Goal: Task Accomplishment & Management: Complete application form

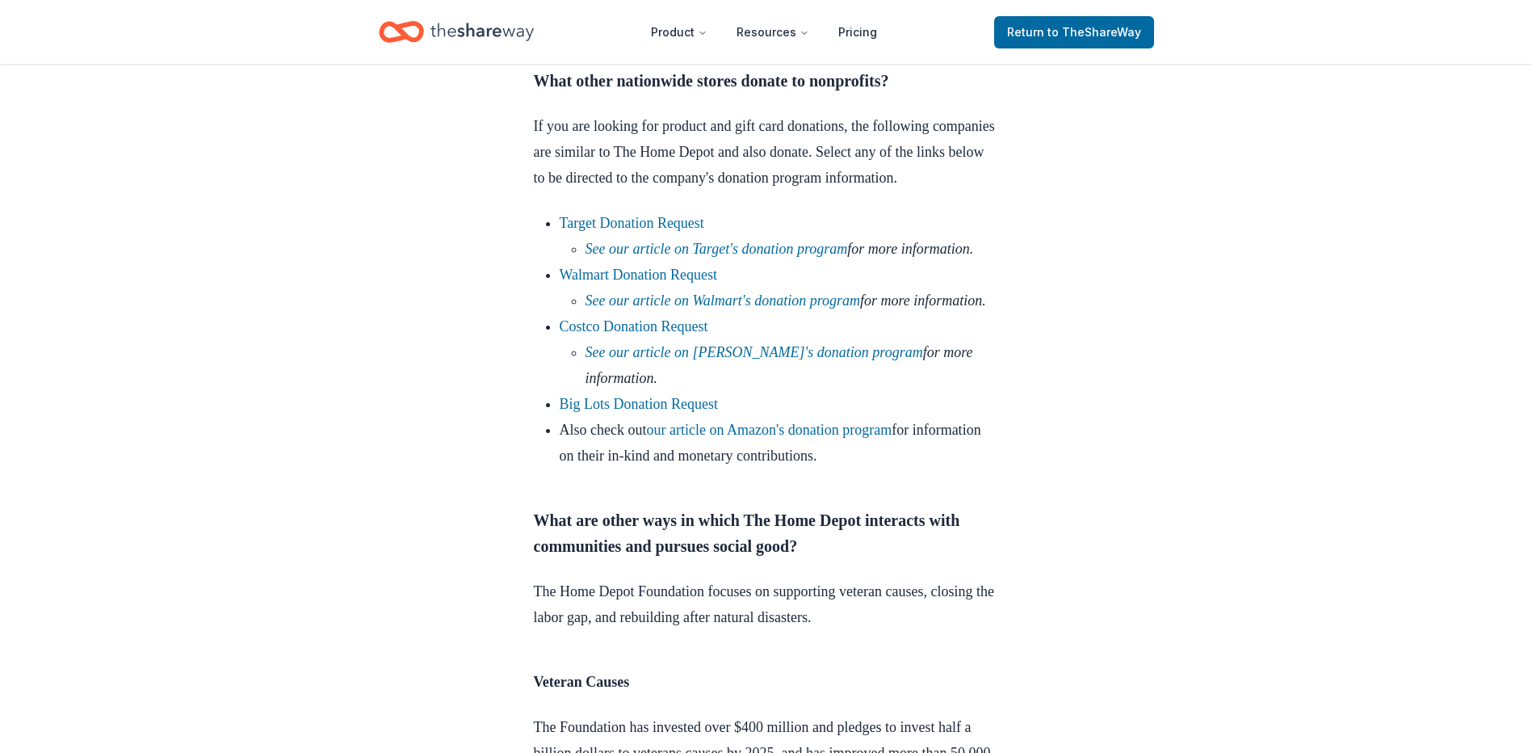
scroll to position [969, 0]
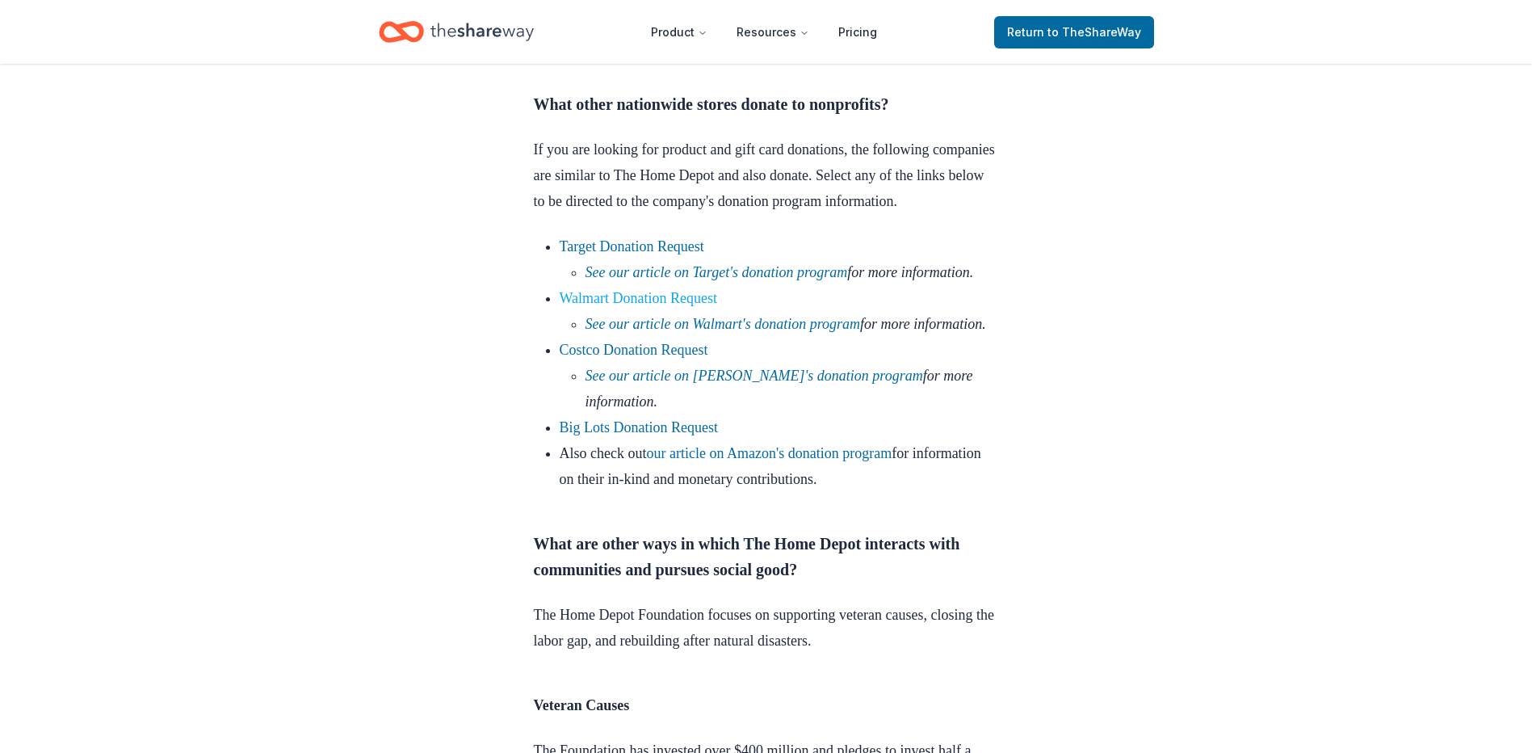
click at [642, 306] on link "Walmart Donation Request" at bounding box center [639, 298] width 158 height 16
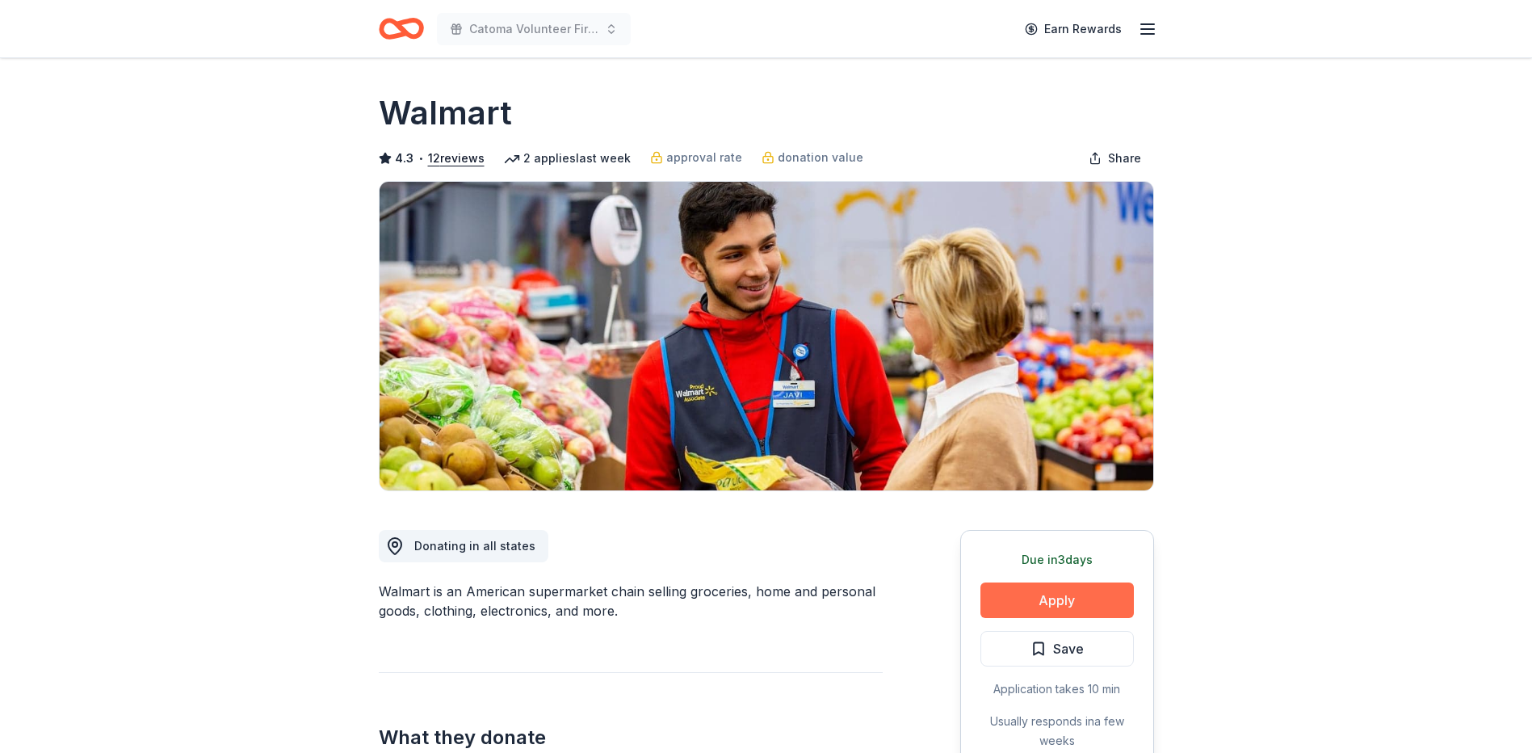
click at [1044, 605] on button "Apply" at bounding box center [1057, 600] width 153 height 36
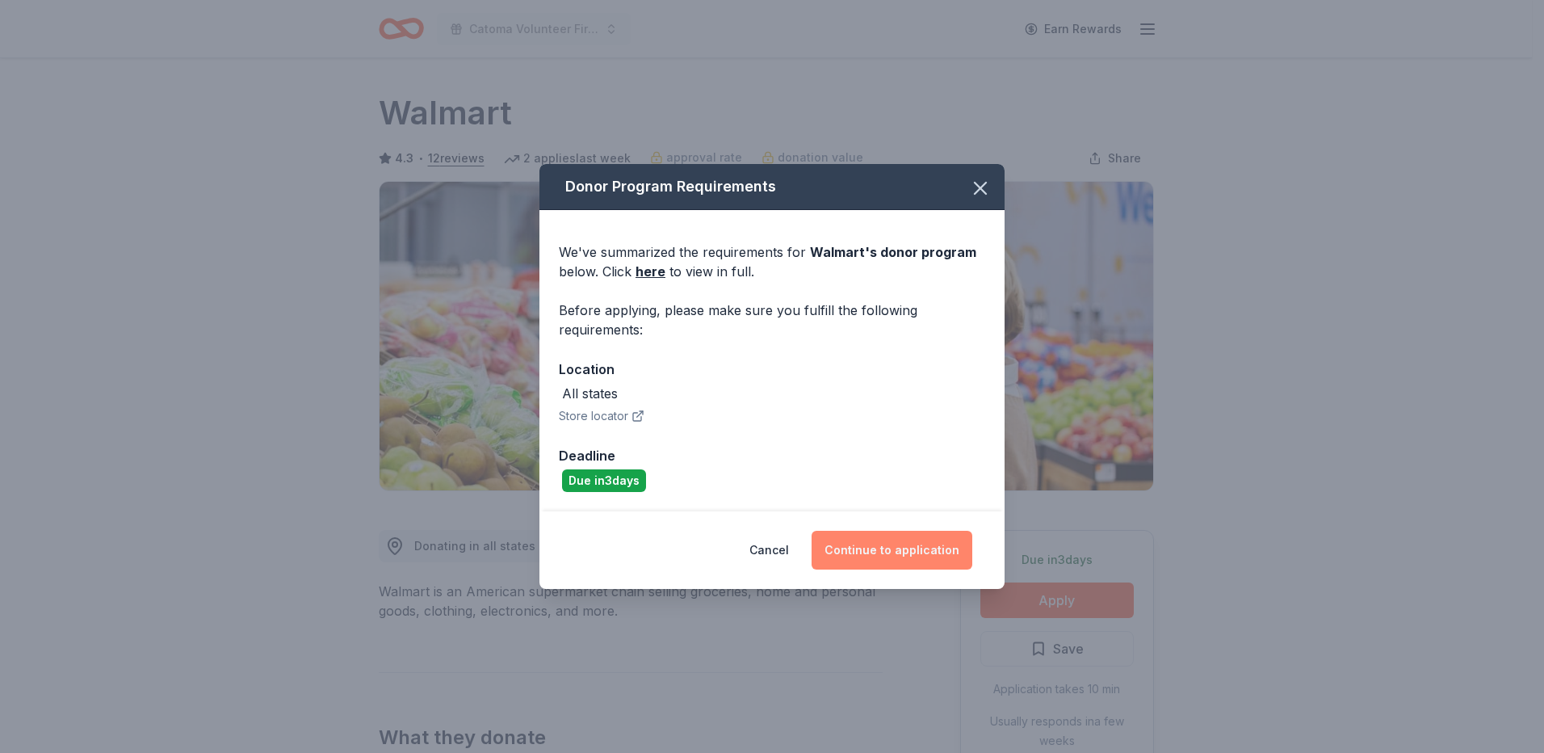
drag, startPoint x: 919, startPoint y: 548, endPoint x: 914, endPoint y: 541, distance: 8.6
click at [919, 548] on button "Continue to application" at bounding box center [892, 550] width 161 height 39
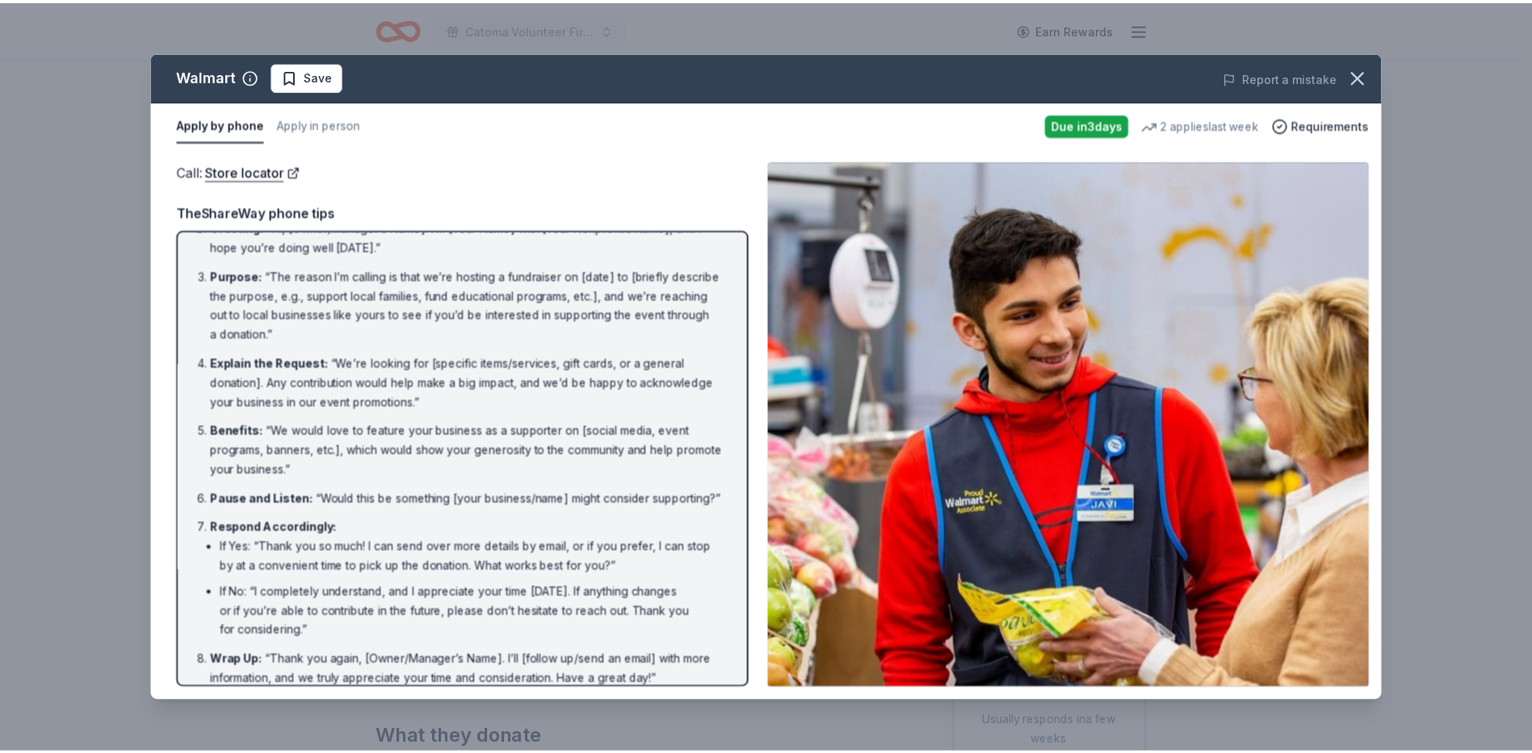
scroll to position [110, 0]
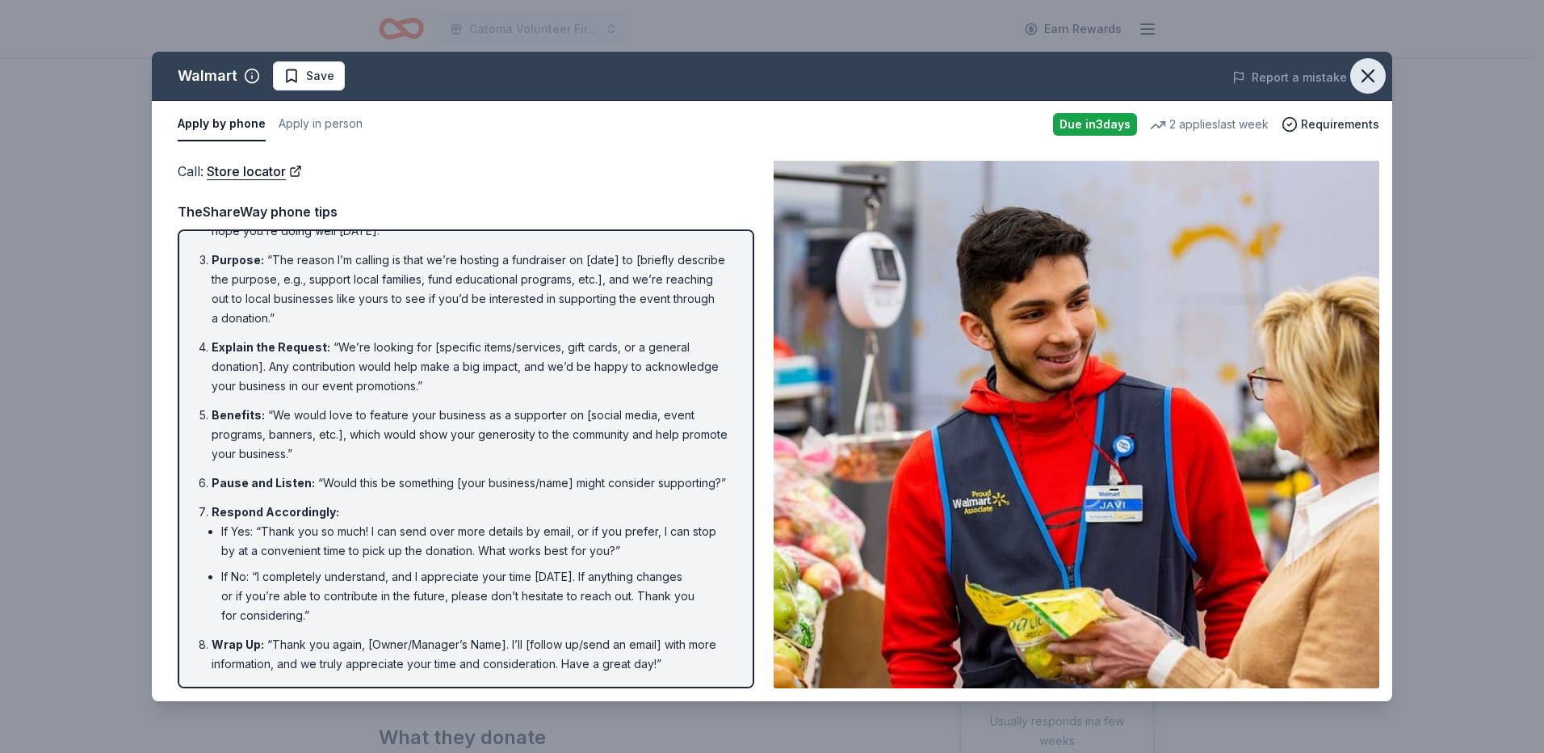
click at [1364, 69] on icon "button" at bounding box center [1368, 76] width 23 height 23
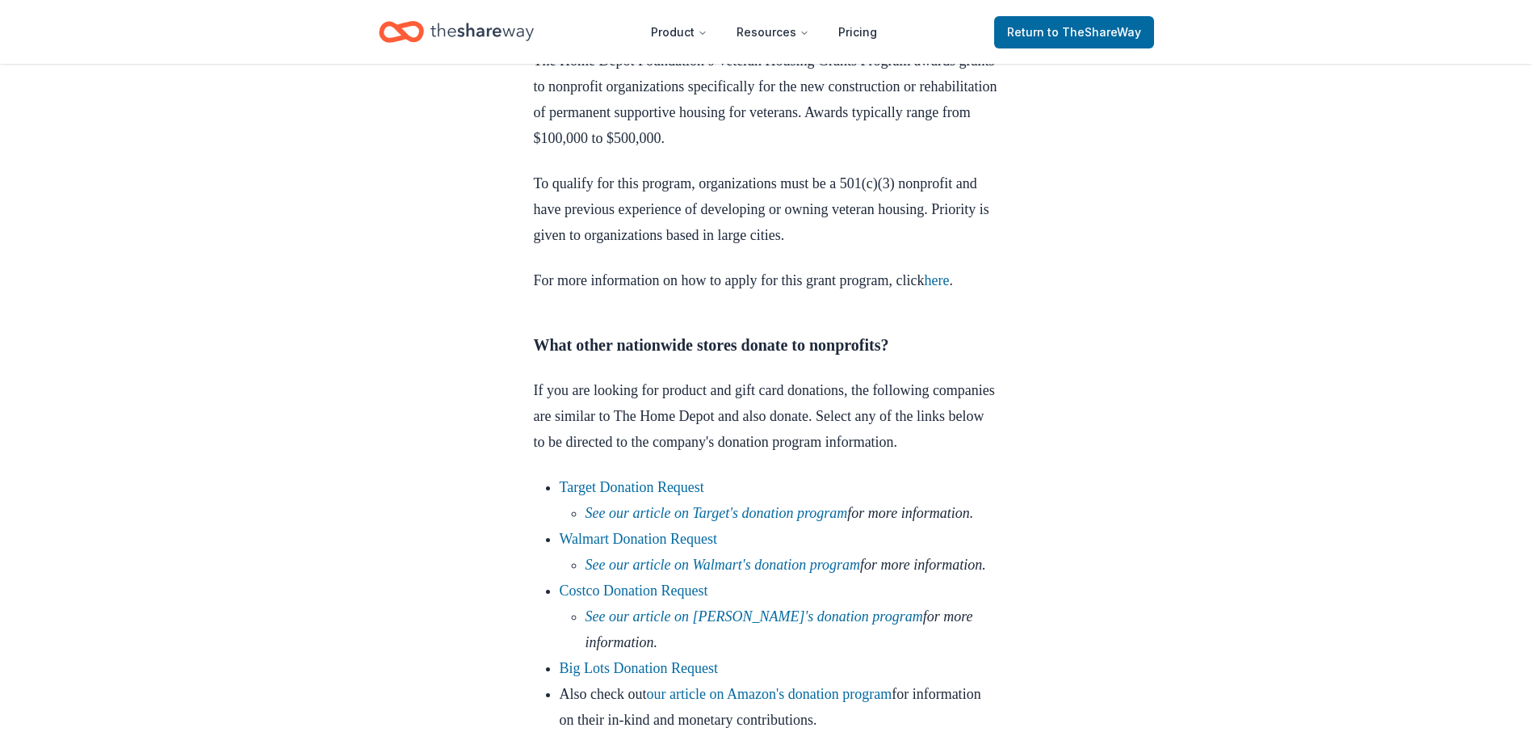
scroll to position [723, 0]
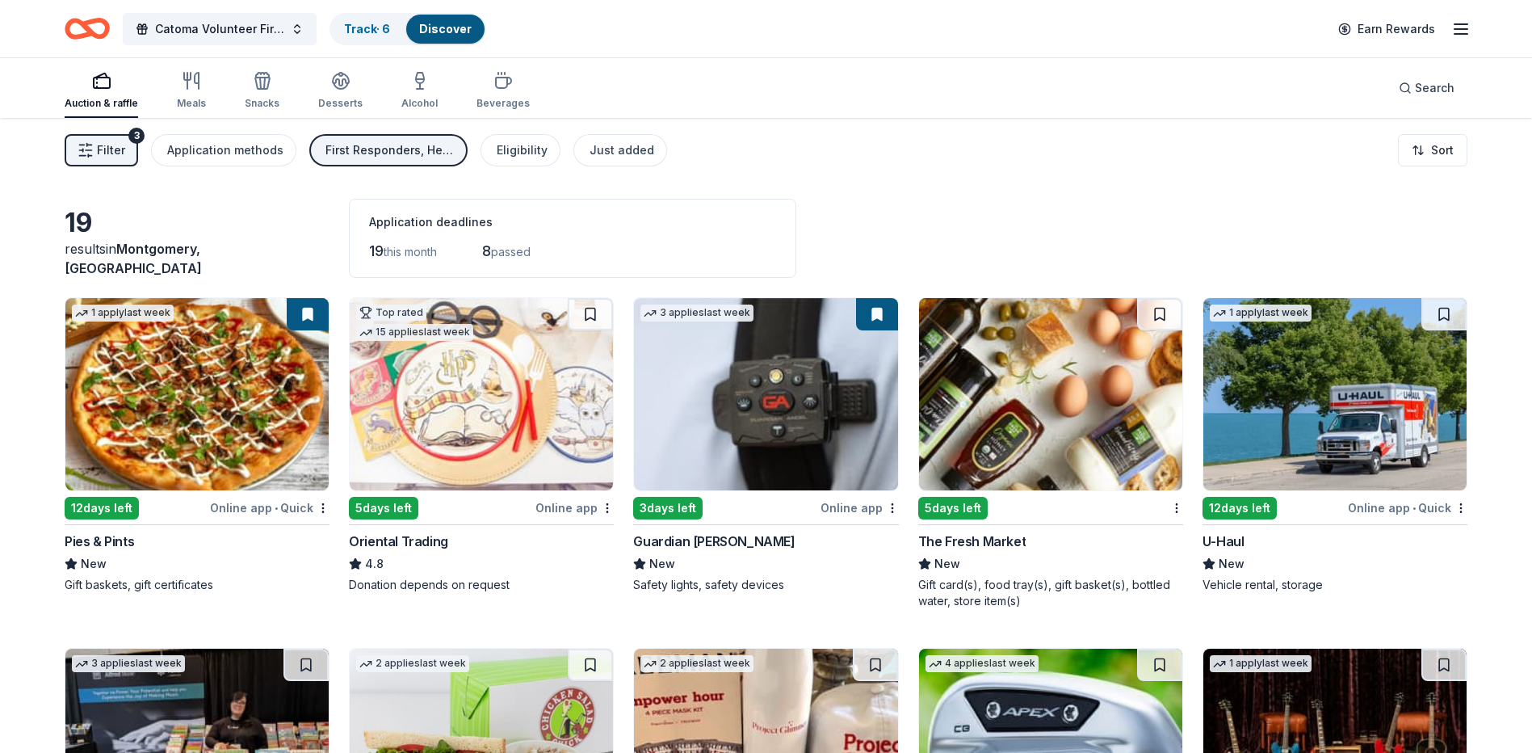
click at [695, 538] on div "Guardian Angel Device" at bounding box center [714, 541] width 162 height 19
click at [1035, 401] on img at bounding box center [1050, 394] width 263 height 192
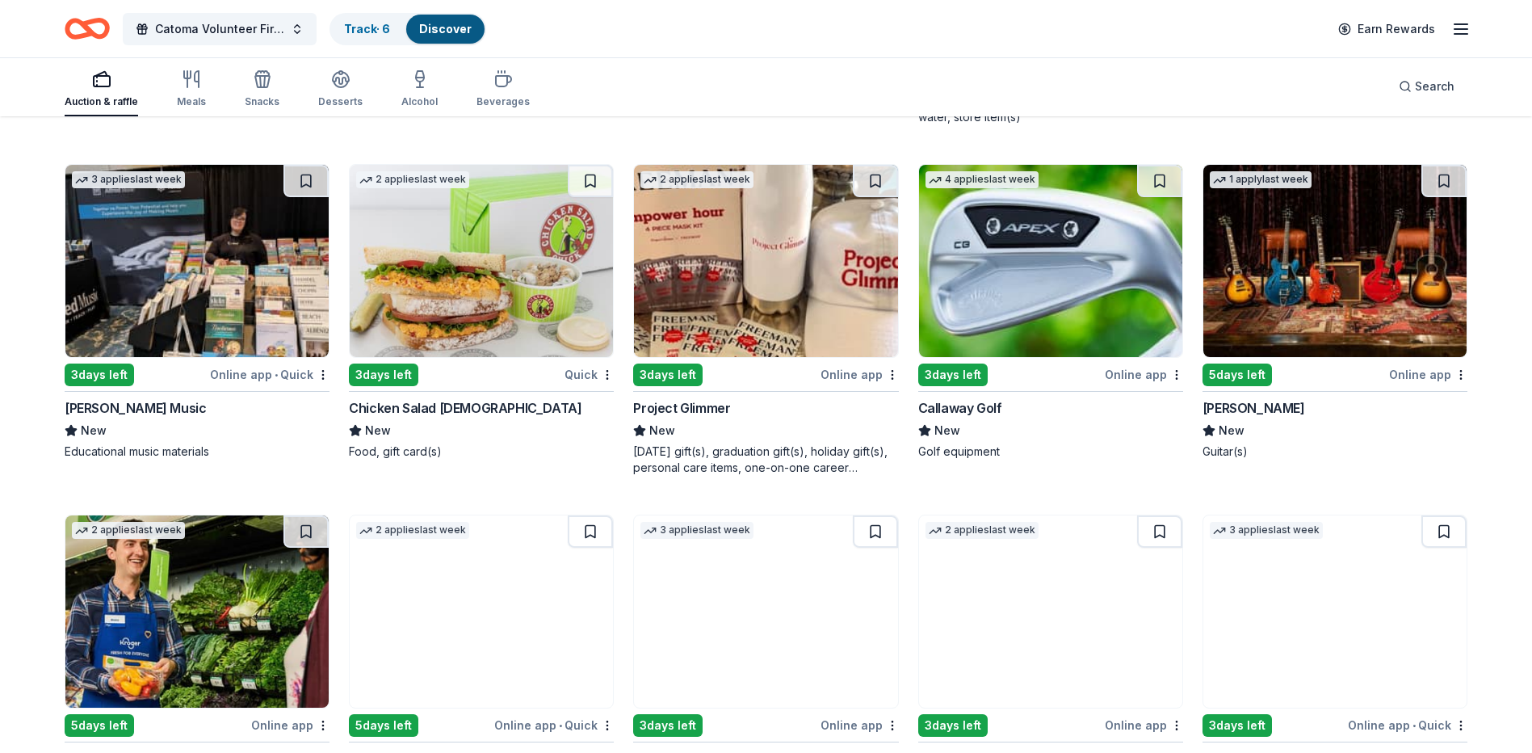
scroll to position [485, 0]
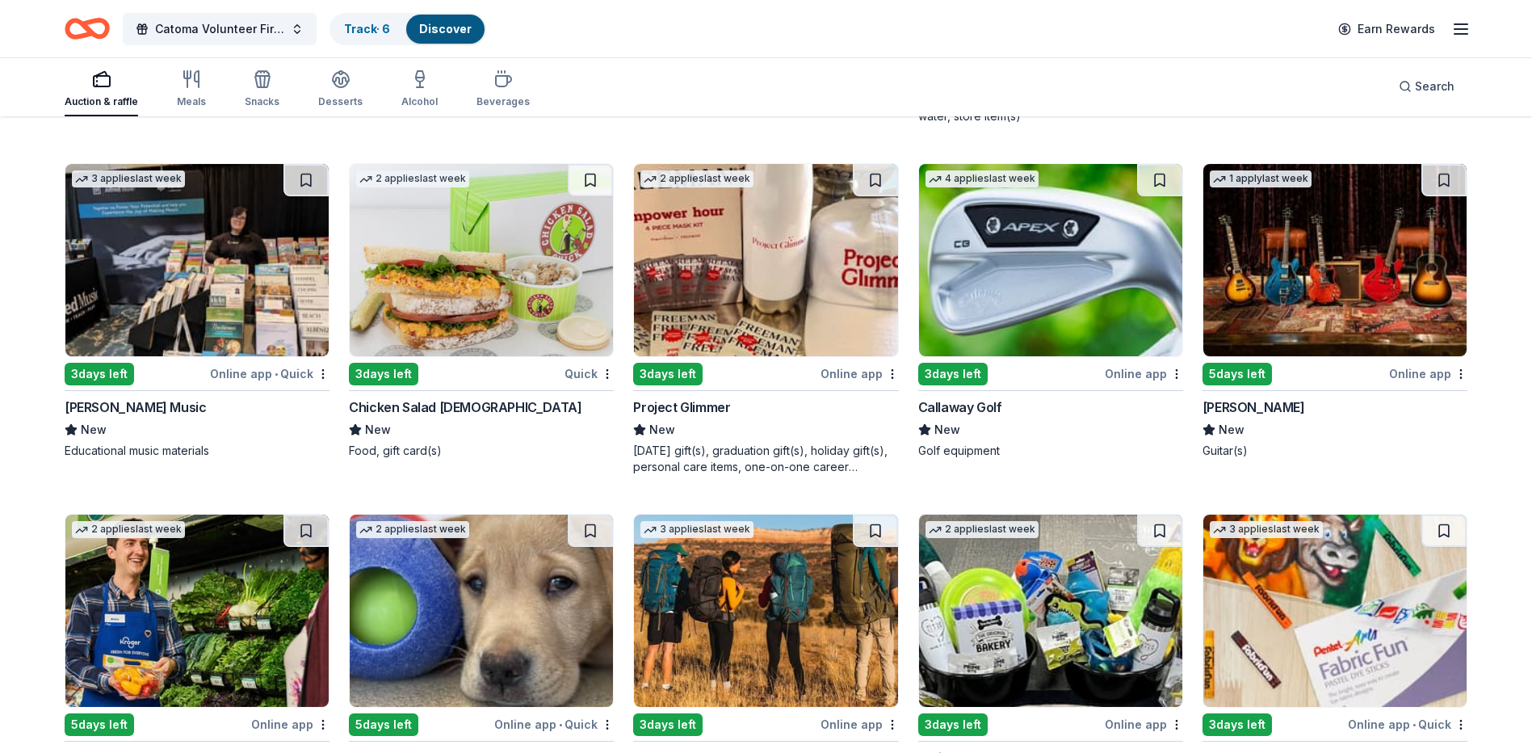
click at [464, 311] on img at bounding box center [481, 260] width 263 height 192
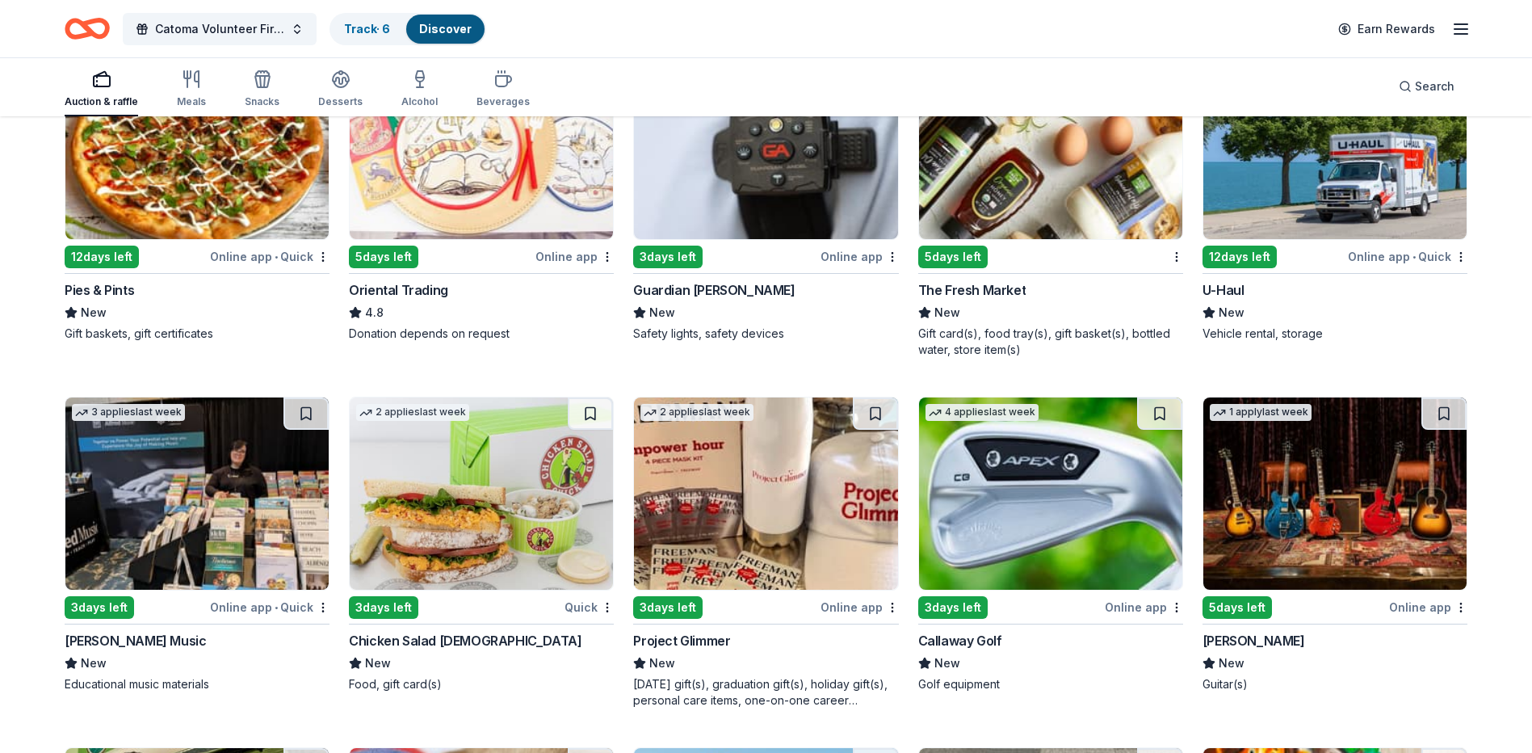
scroll to position [213, 0]
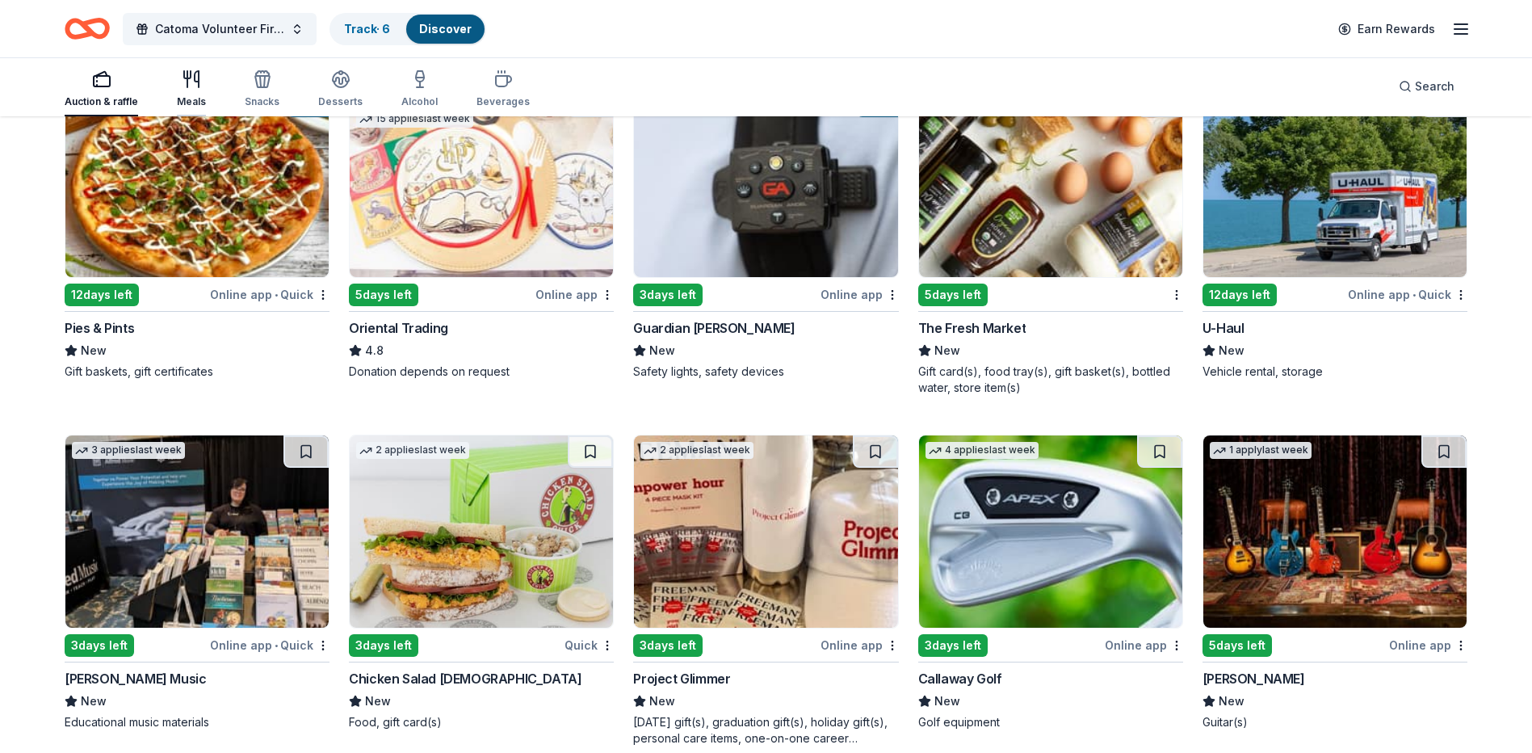
click at [190, 90] on div "Meals" at bounding box center [191, 88] width 29 height 39
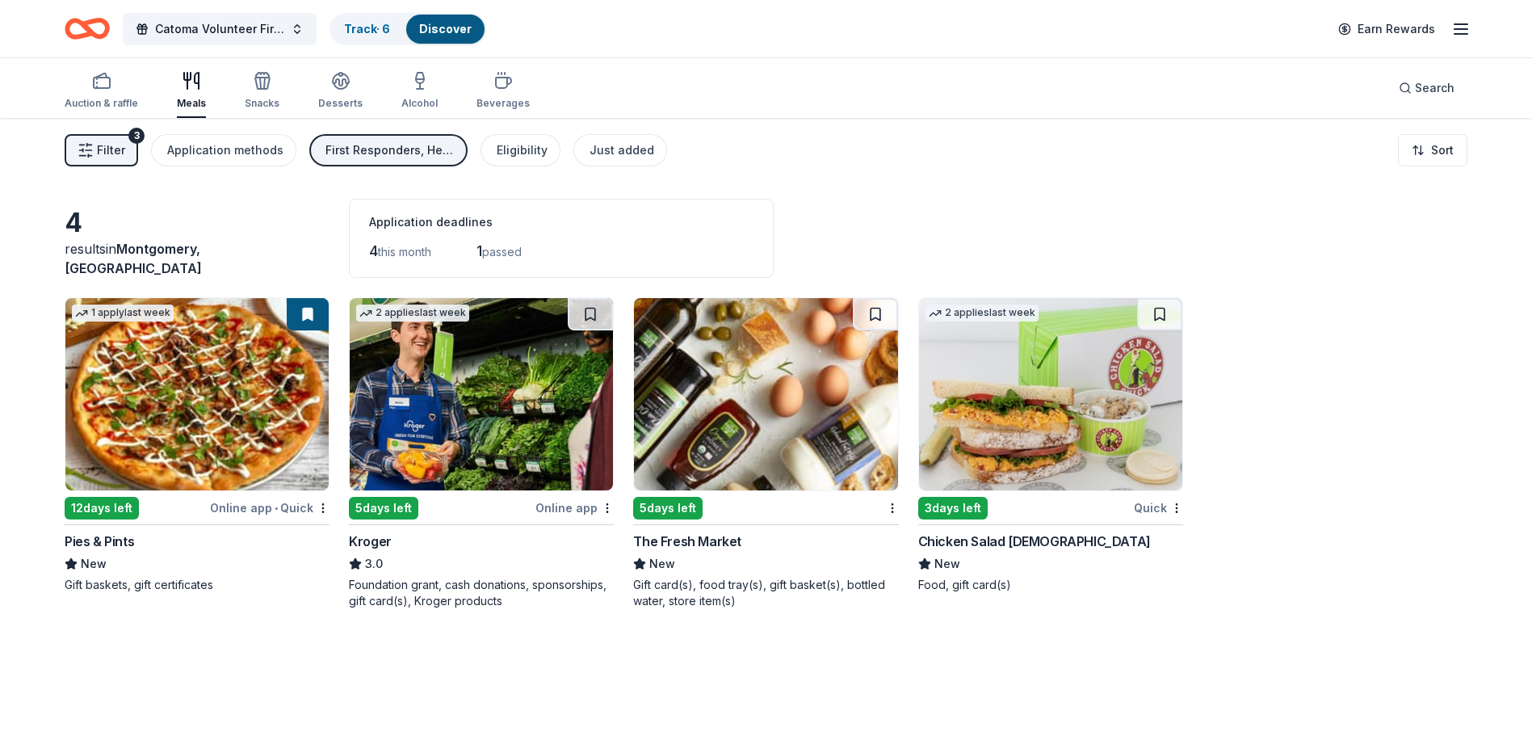
click at [778, 420] on img at bounding box center [765, 394] width 263 height 192
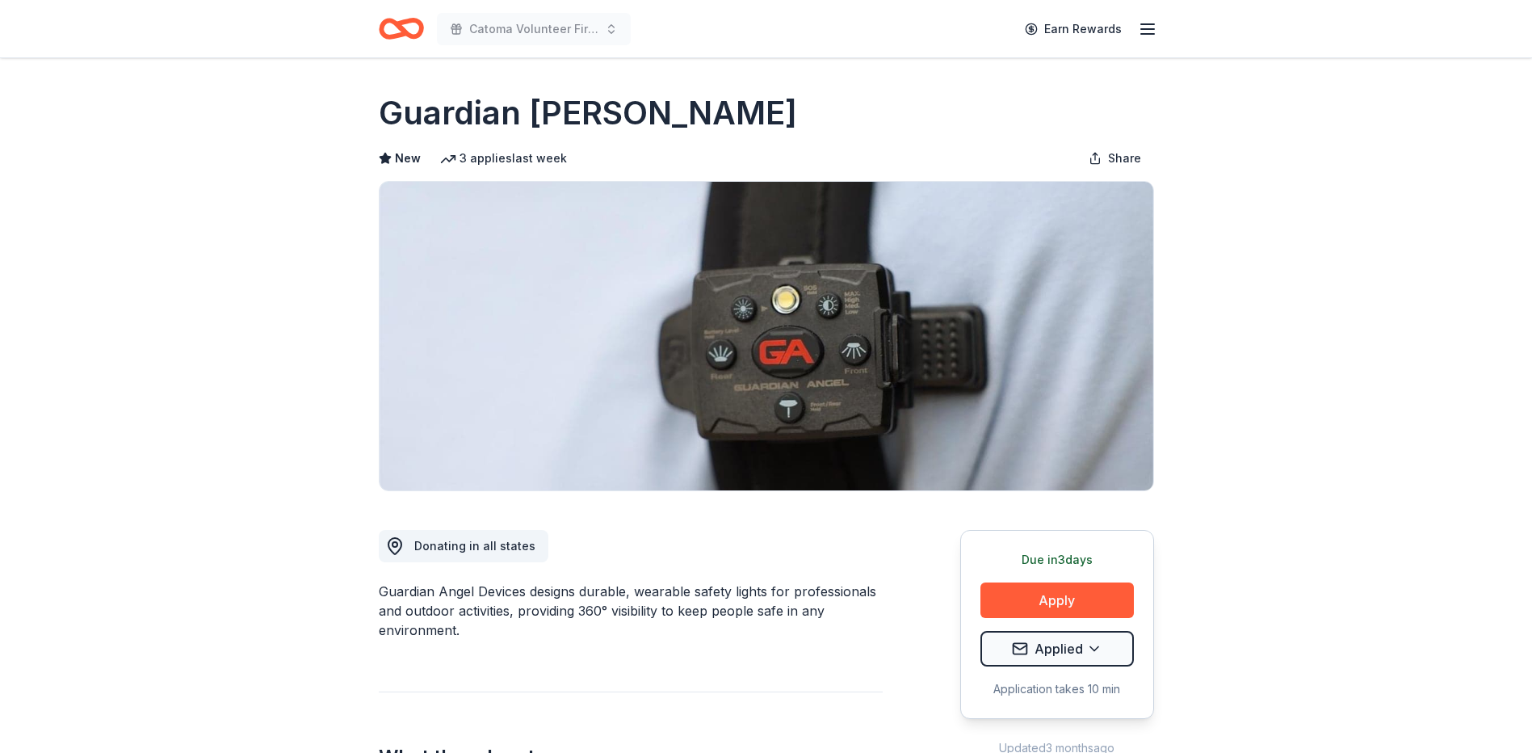
click at [534, 122] on h1 "Guardian [PERSON_NAME]" at bounding box center [588, 112] width 418 height 45
click at [1062, 603] on button "Apply" at bounding box center [1057, 600] width 153 height 36
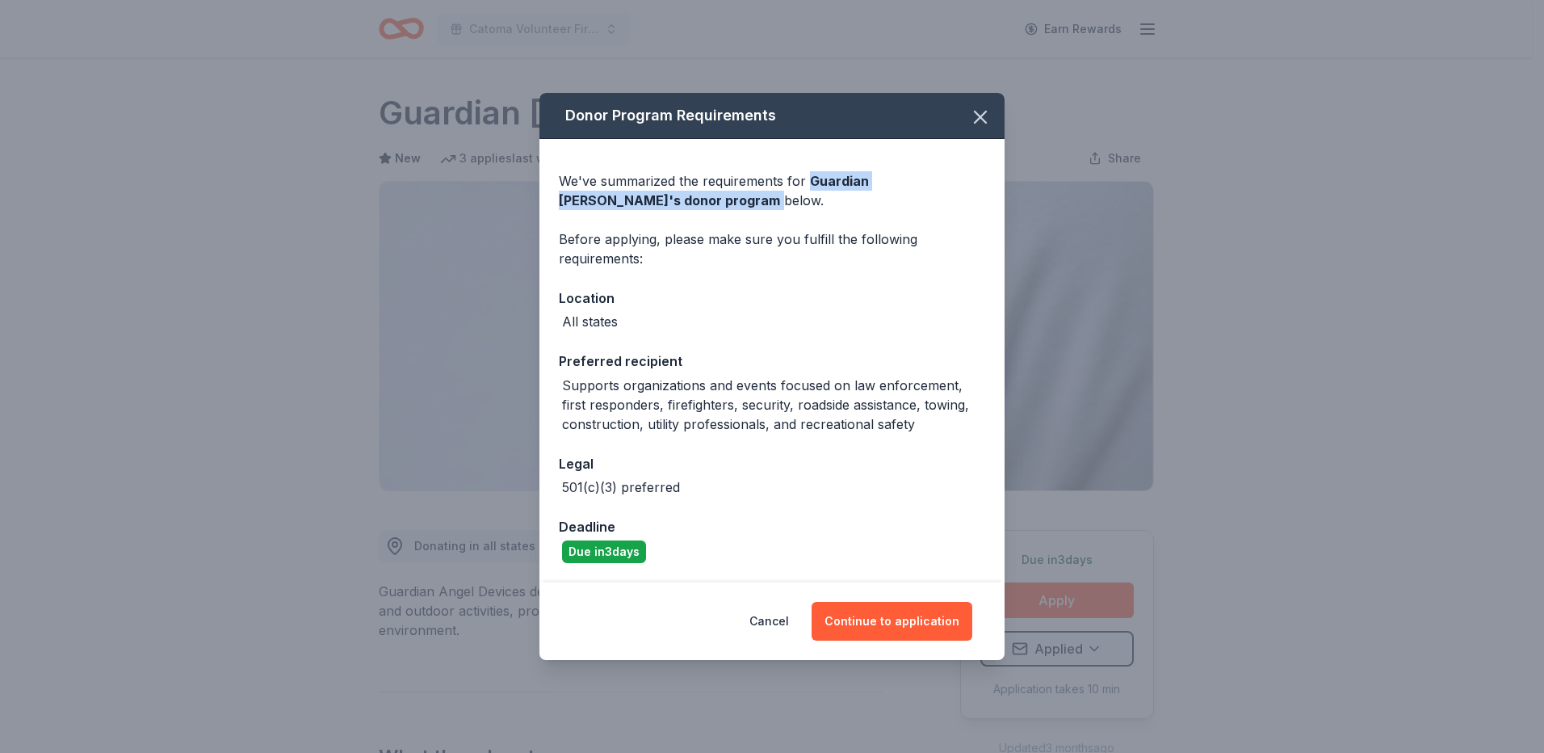
drag, startPoint x: 809, startPoint y: 180, endPoint x: 658, endPoint y: 212, distance: 154.5
click at [658, 212] on div "We've summarized the requirements for Guardian Angel Device 's donor program be…" at bounding box center [772, 361] width 465 height 444
copy div "Guardian Angel Device 's donor program"
click at [977, 114] on icon "button" at bounding box center [980, 116] width 11 height 11
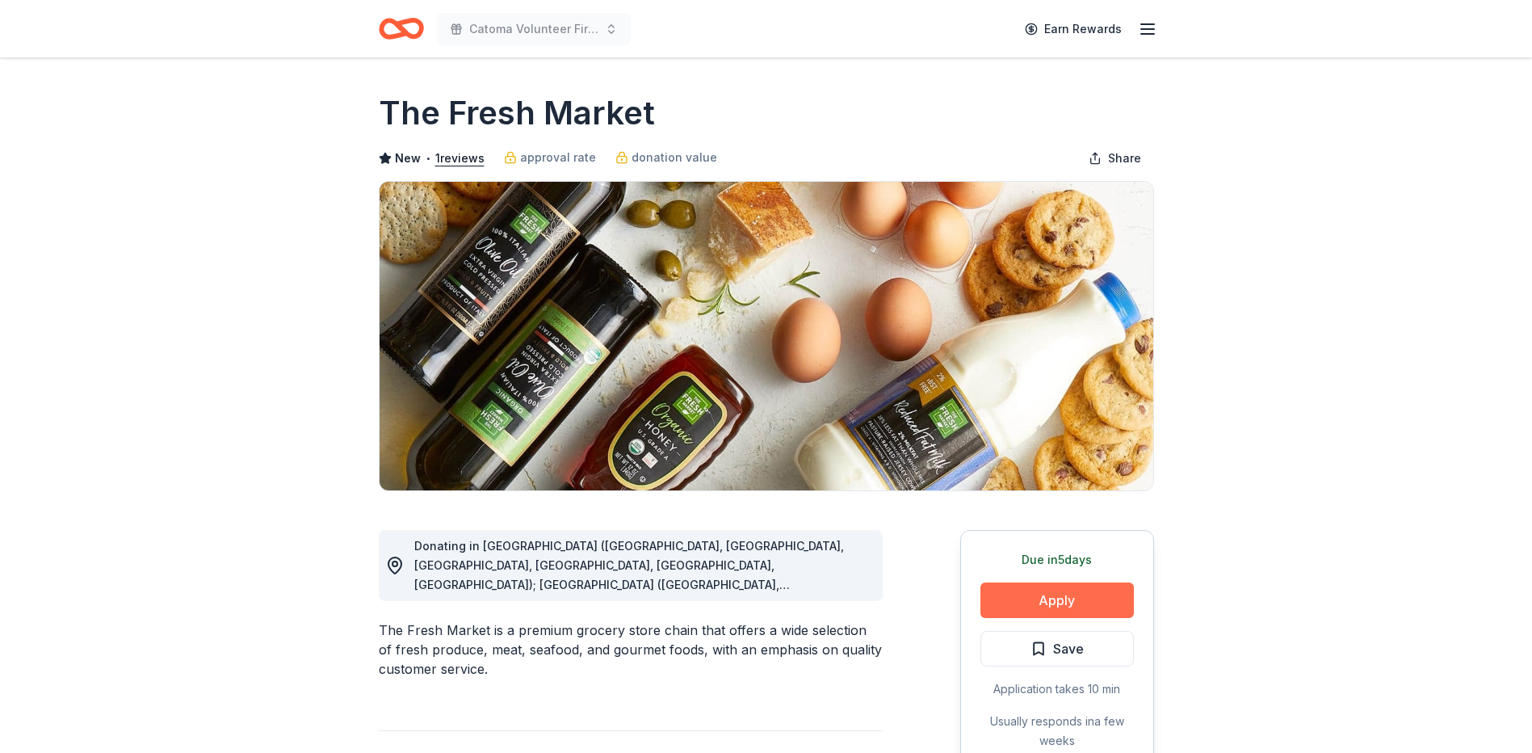
click at [1040, 601] on button "Apply" at bounding box center [1057, 600] width 153 height 36
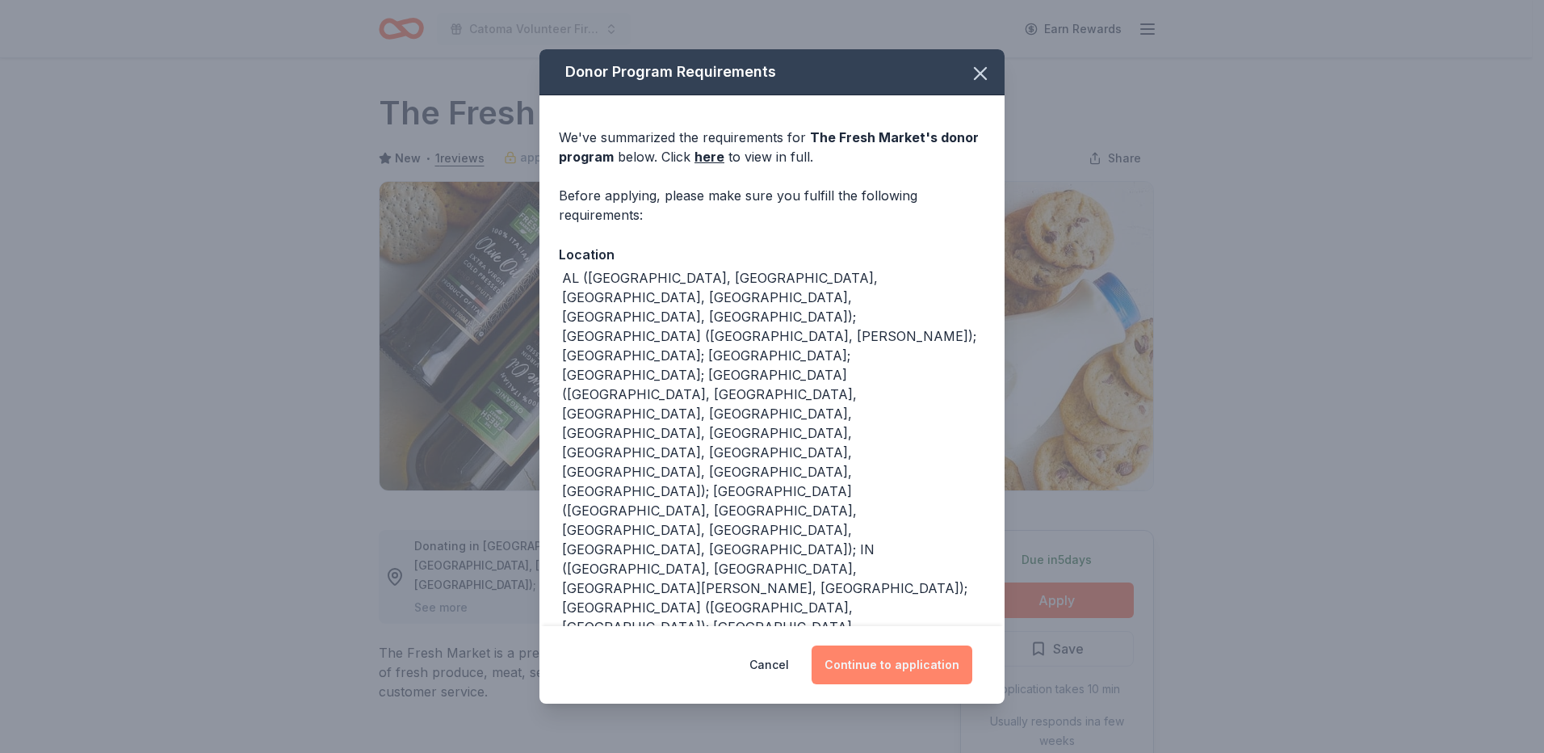
click at [891, 662] on button "Continue to application" at bounding box center [892, 664] width 161 height 39
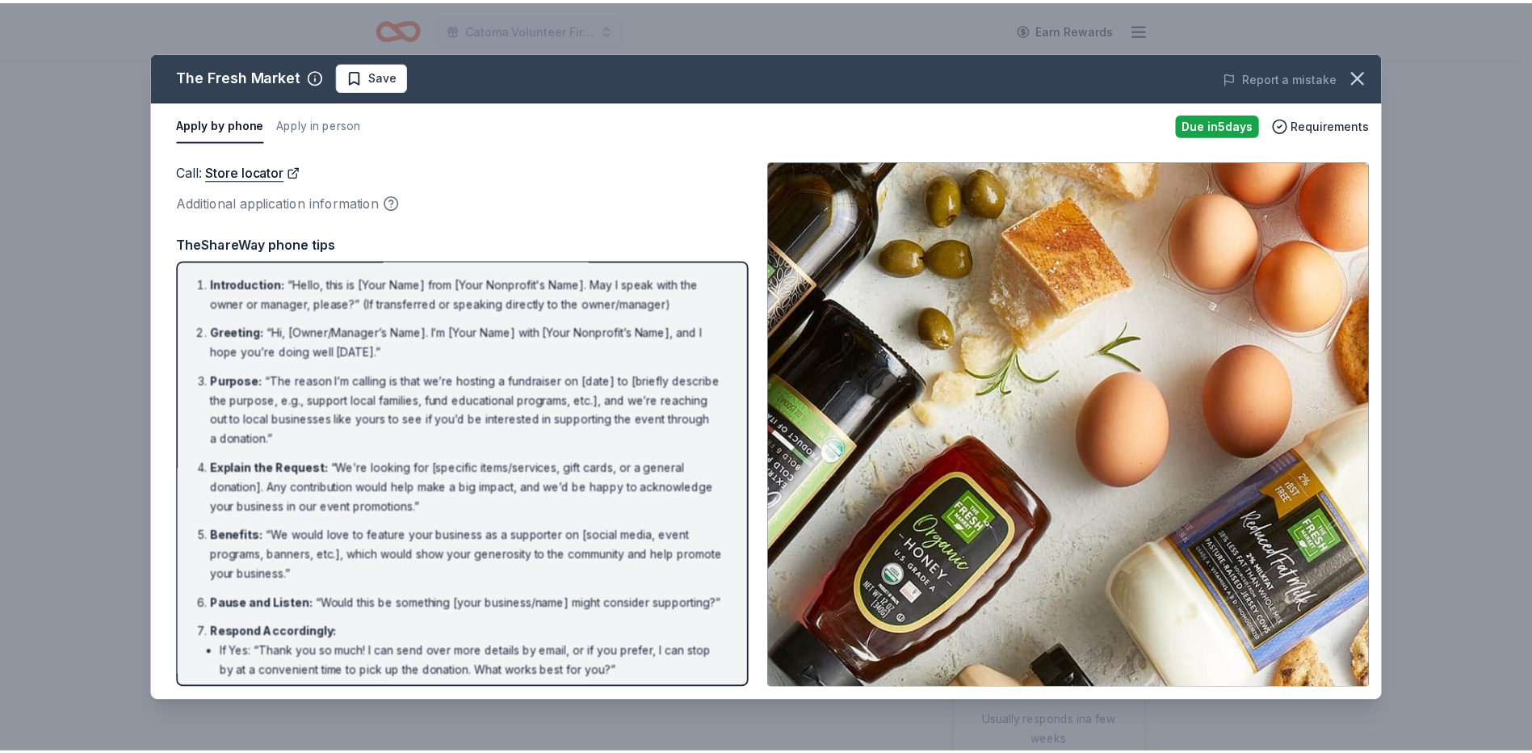
scroll to position [141, 0]
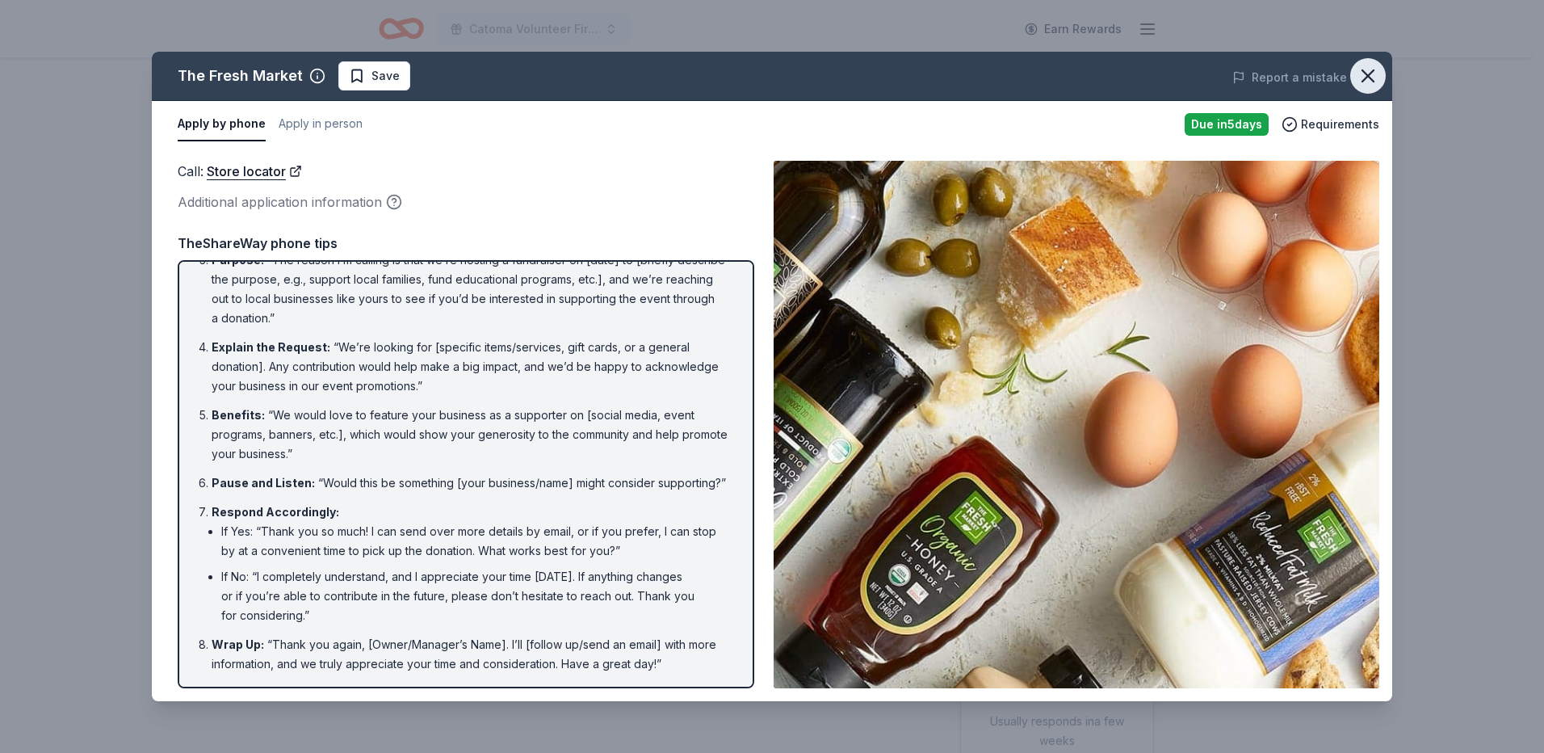
click at [1367, 74] on icon "button" at bounding box center [1368, 75] width 11 height 11
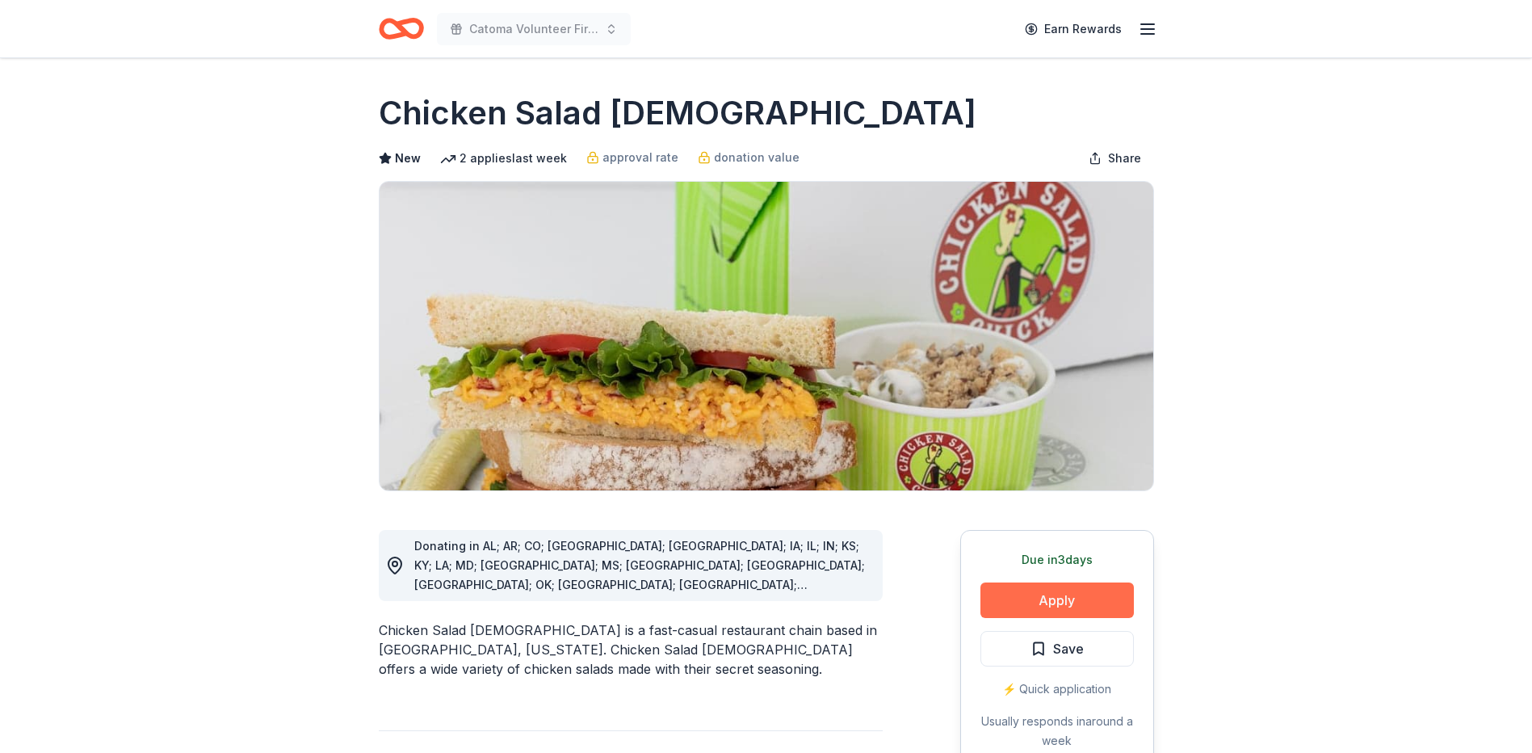
click at [1012, 599] on button "Apply" at bounding box center [1057, 600] width 153 height 36
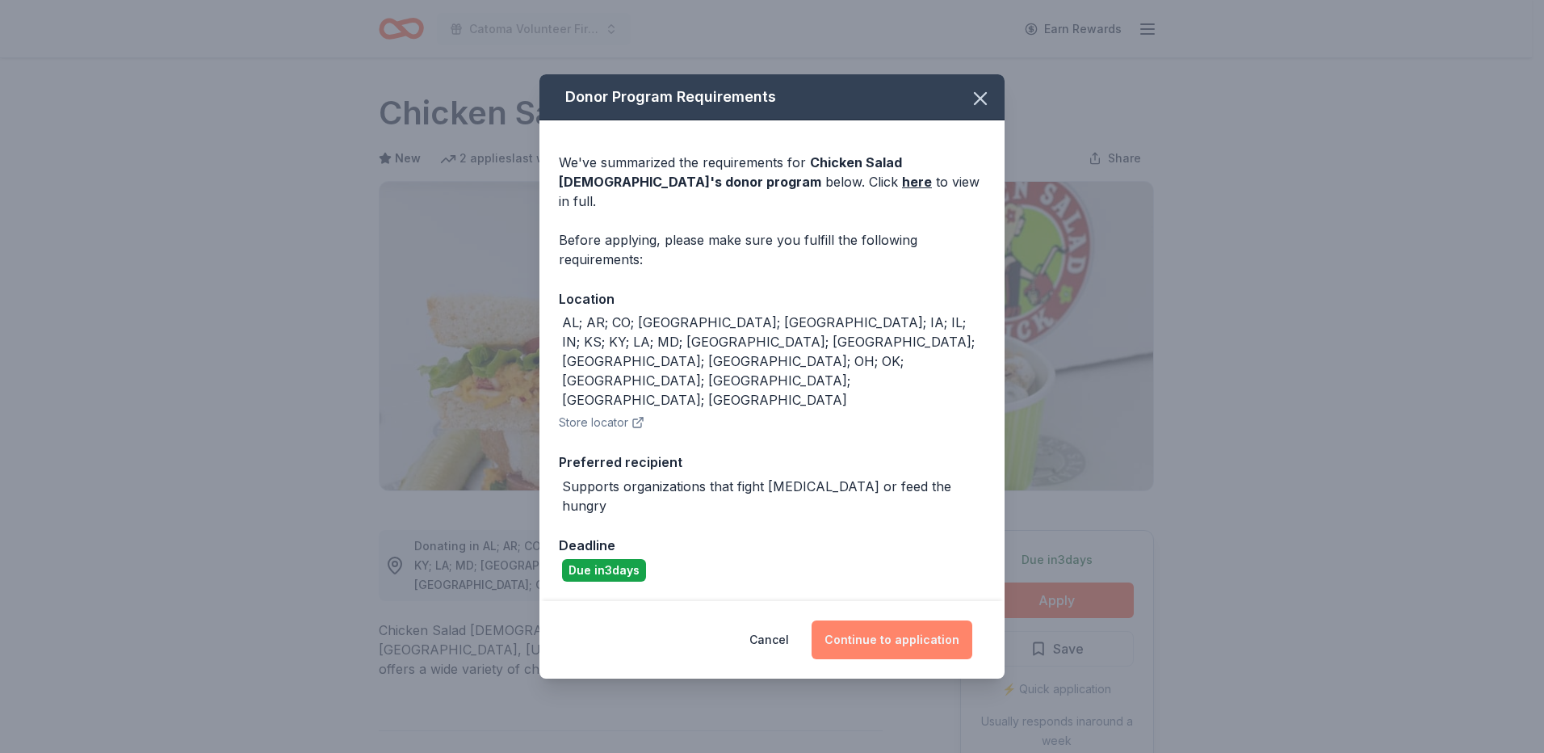
click at [887, 620] on button "Continue to application" at bounding box center [892, 639] width 161 height 39
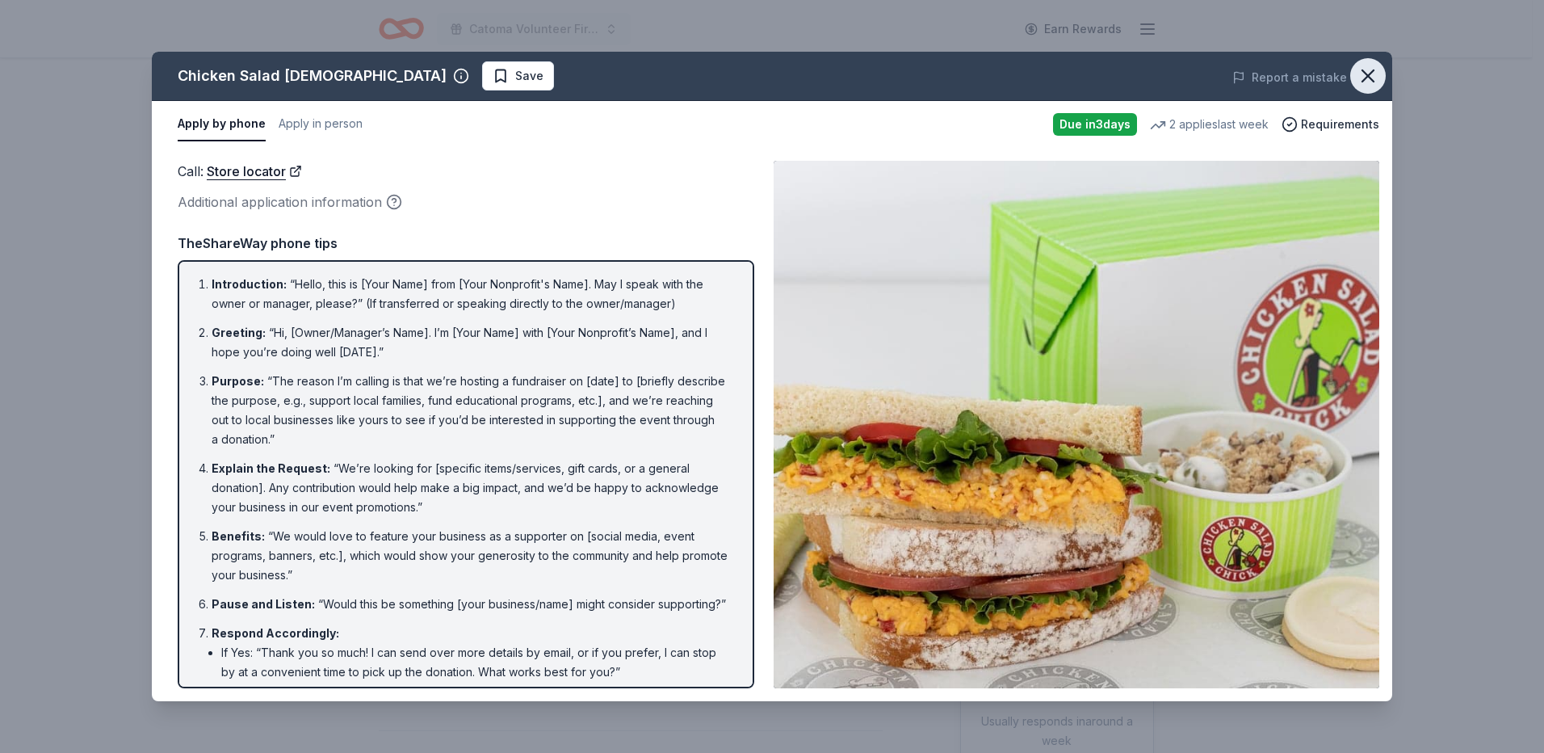
click at [1379, 75] on icon "button" at bounding box center [1368, 76] width 23 height 23
